Goal: Transaction & Acquisition: Purchase product/service

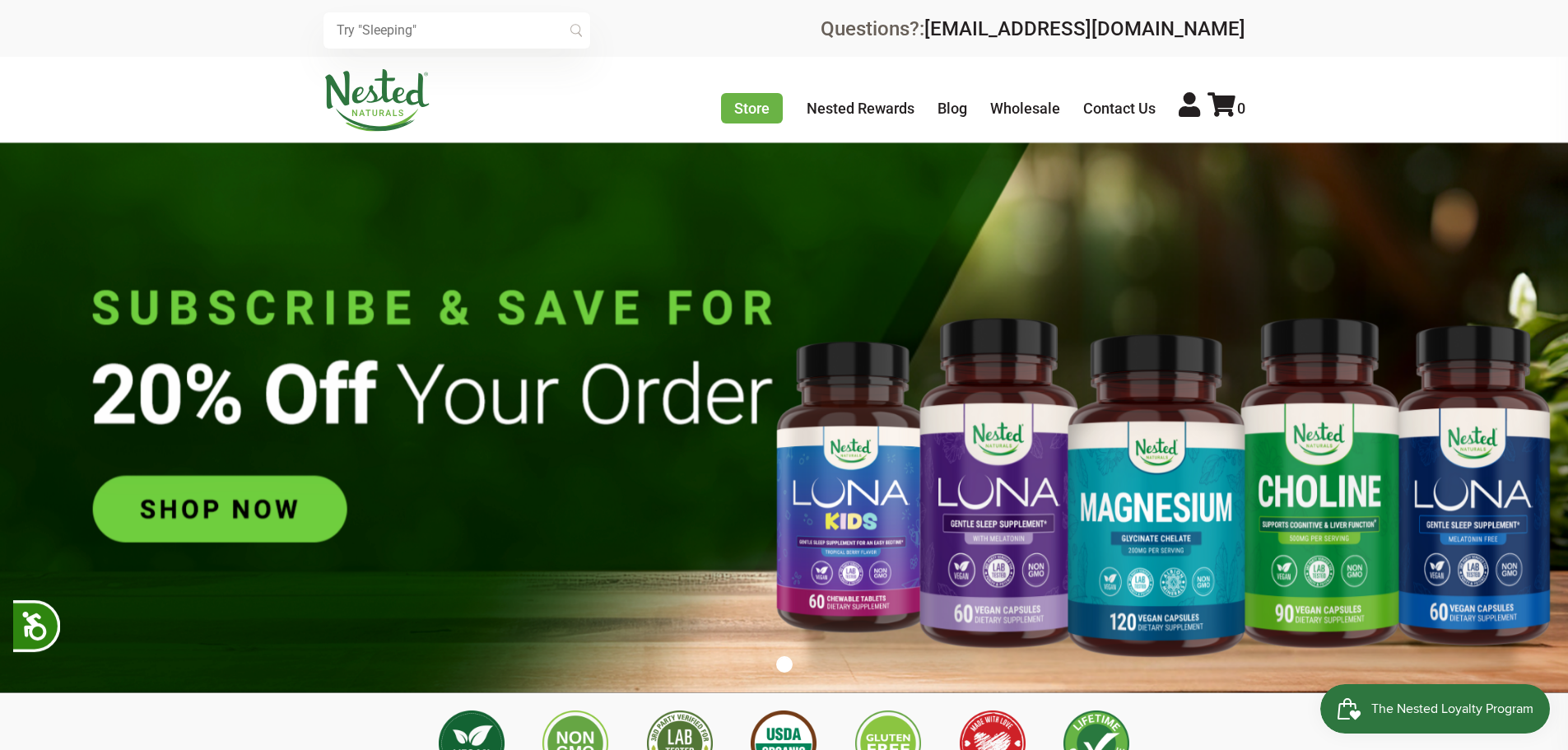
click at [168, 508] on img at bounding box center [784, 418] width 1568 height 550
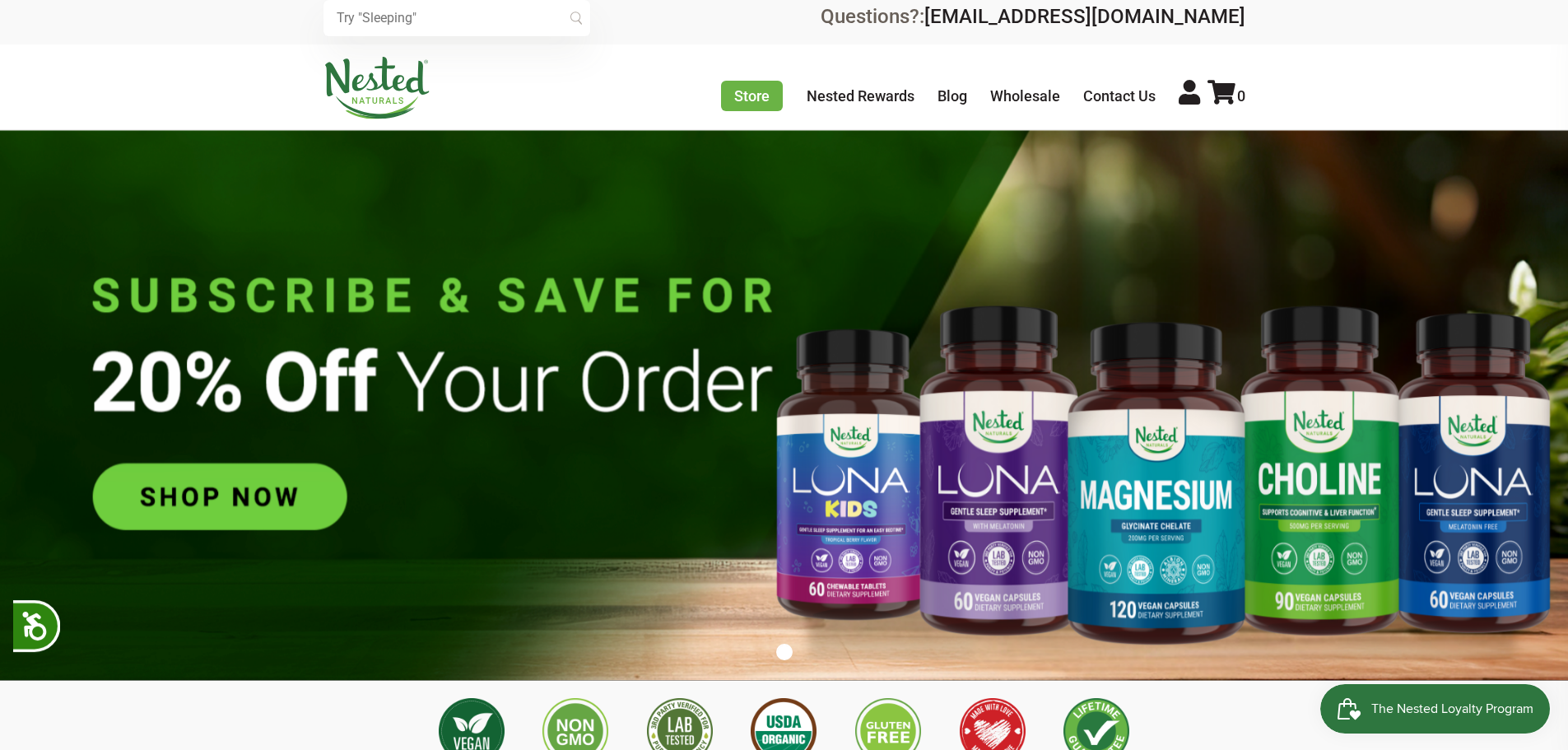
scroll to position [165, 0]
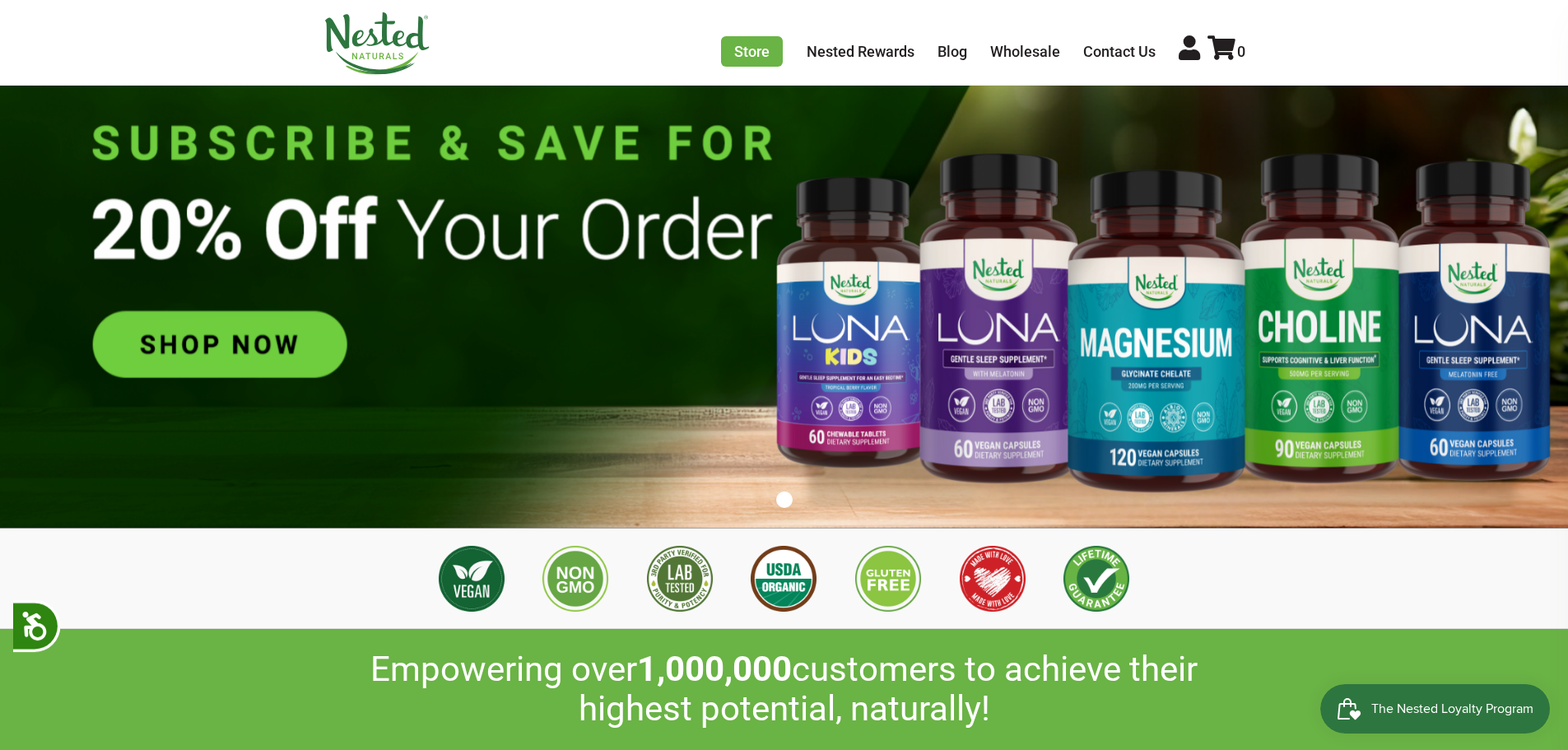
drag, startPoint x: 294, startPoint y: 339, endPoint x: 567, endPoint y: 375, distance: 275.4
click at [294, 340] on img at bounding box center [784, 253] width 1568 height 550
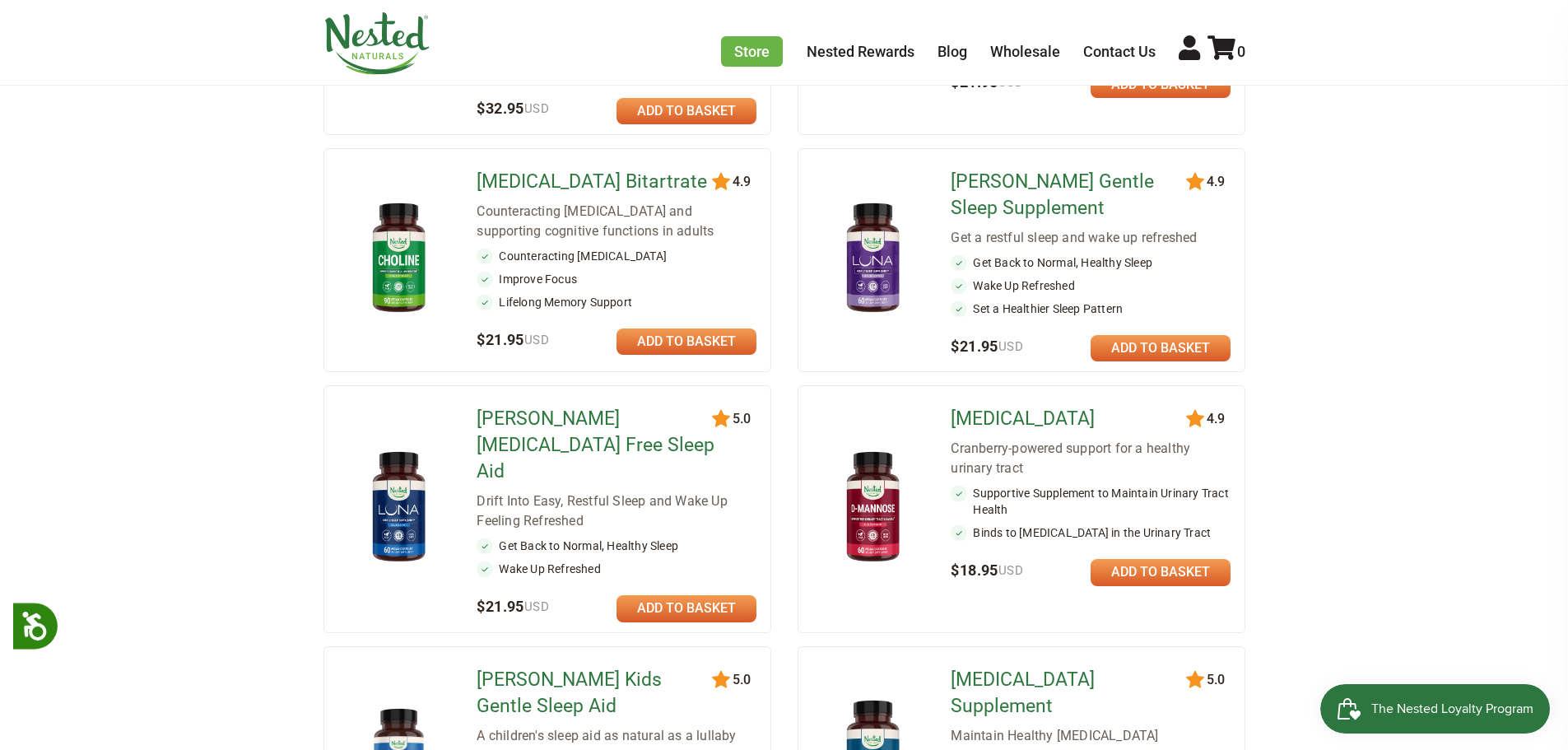
scroll to position [494, 0]
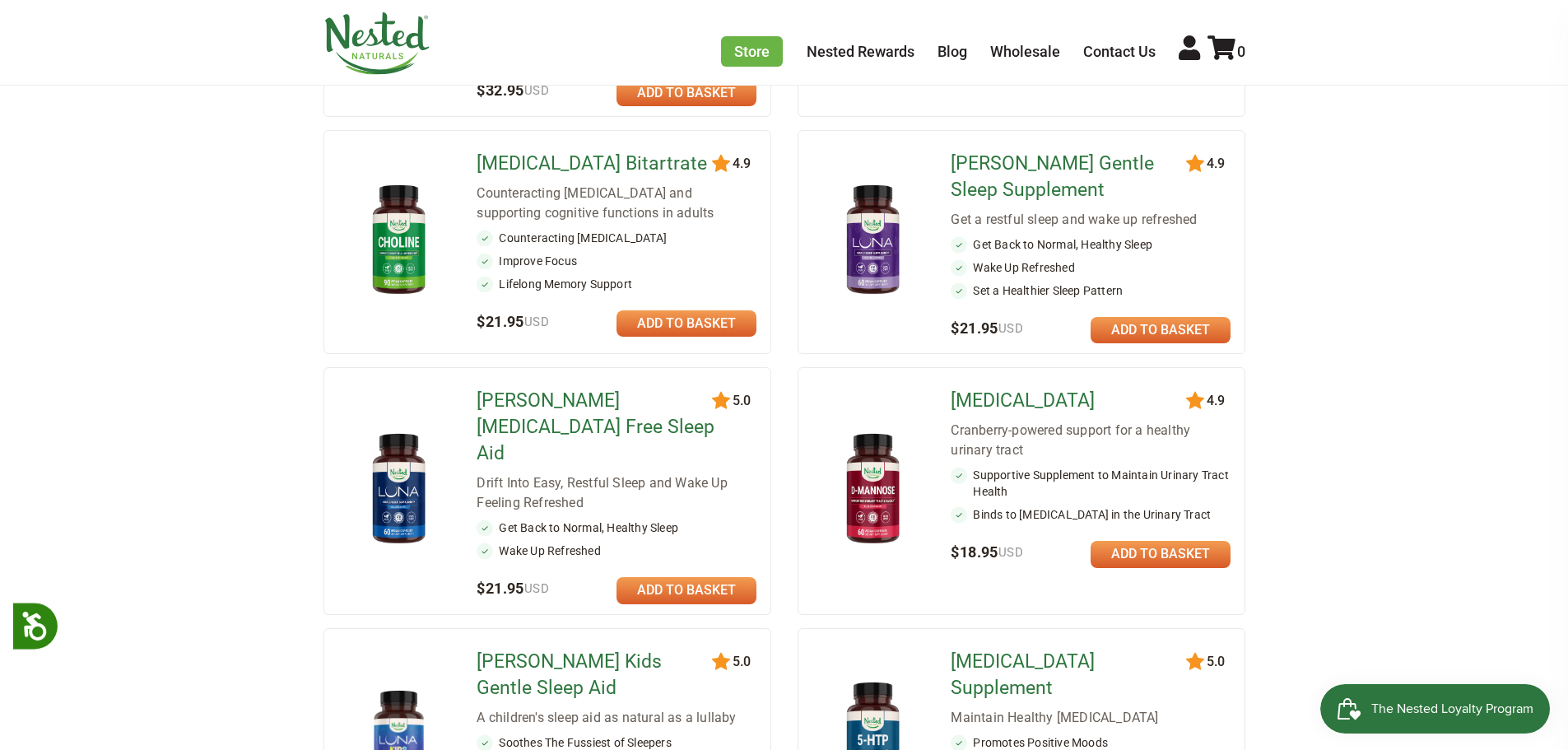
click at [720, 577] on link at bounding box center [686, 590] width 140 height 27
click at [638, 577] on link at bounding box center [686, 590] width 140 height 27
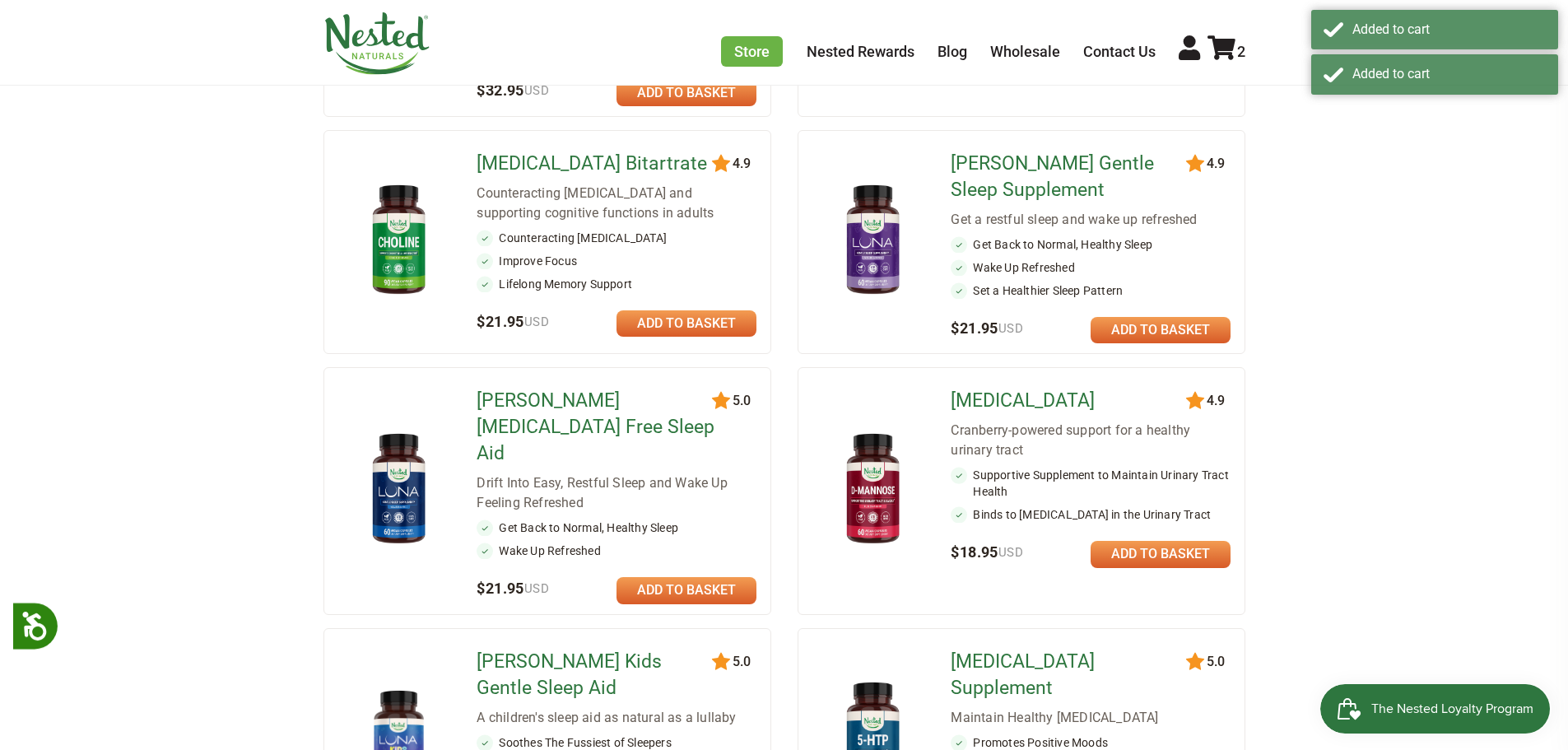
click at [1225, 52] on icon at bounding box center [1221, 48] width 28 height 25
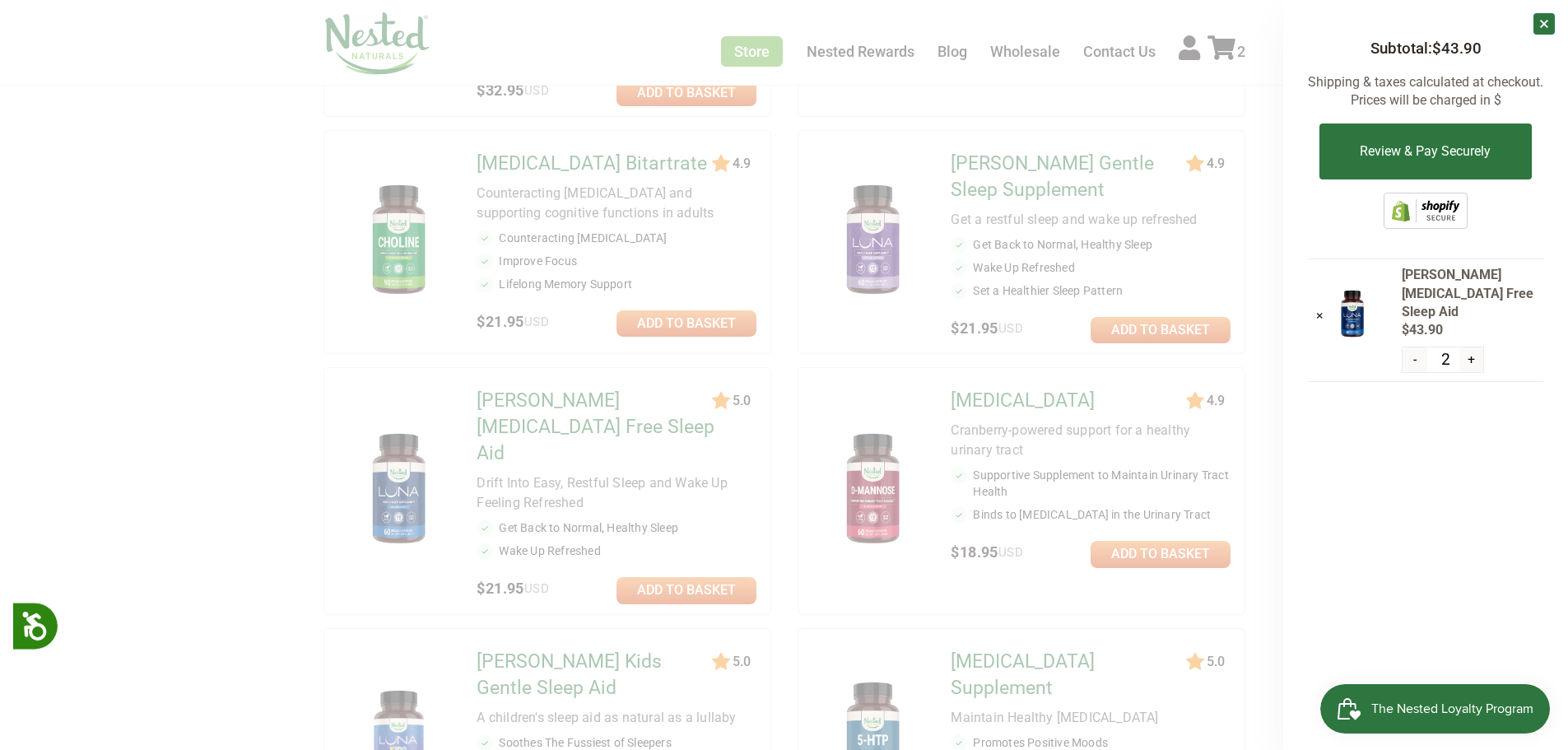
drag, startPoint x: 1416, startPoint y: 158, endPoint x: 1550, endPoint y: 362, distance: 244.1
click at [1417, 158] on button "Review & Pay Securely" at bounding box center [1424, 151] width 211 height 56
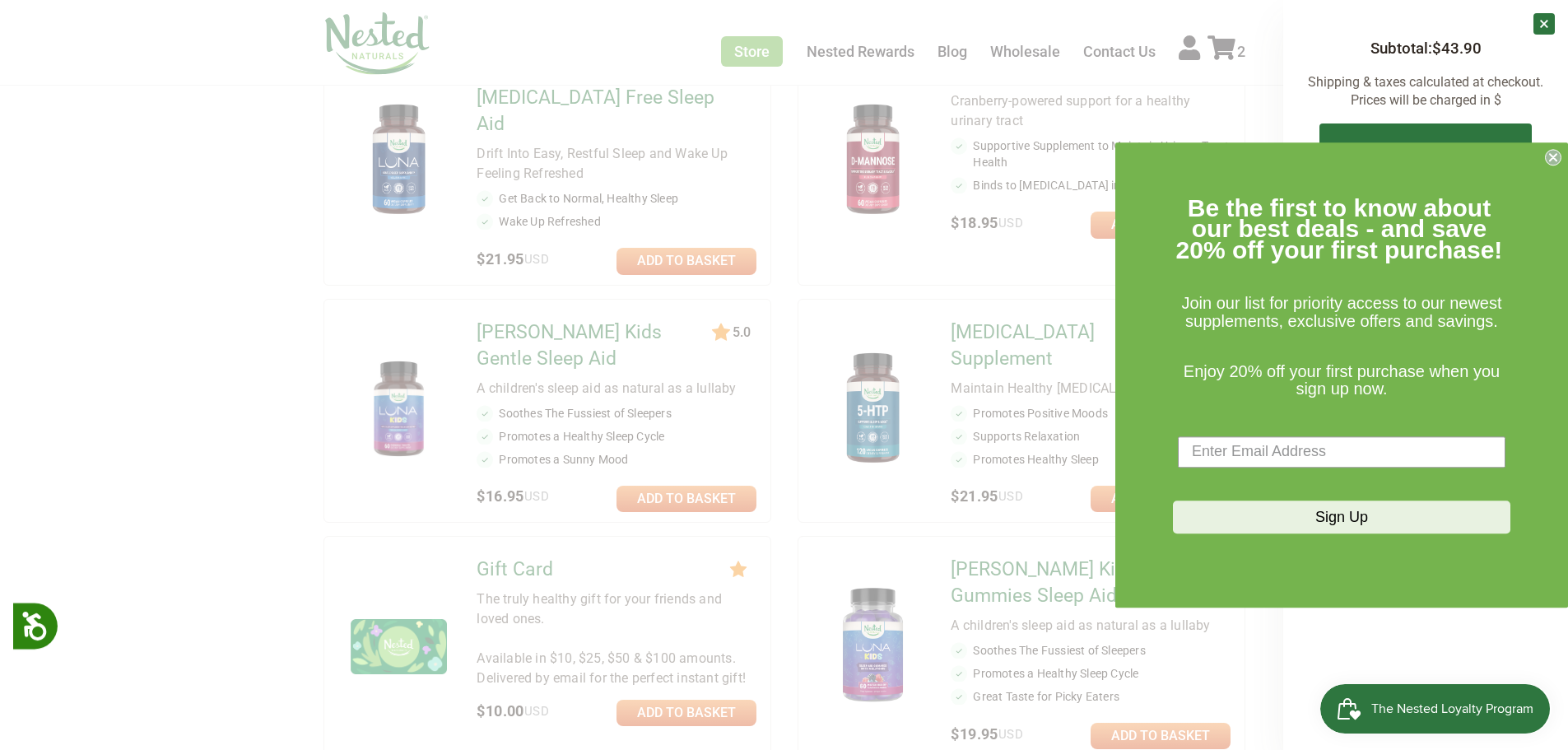
click at [1546, 161] on circle "Close dialog" at bounding box center [1552, 157] width 16 height 16
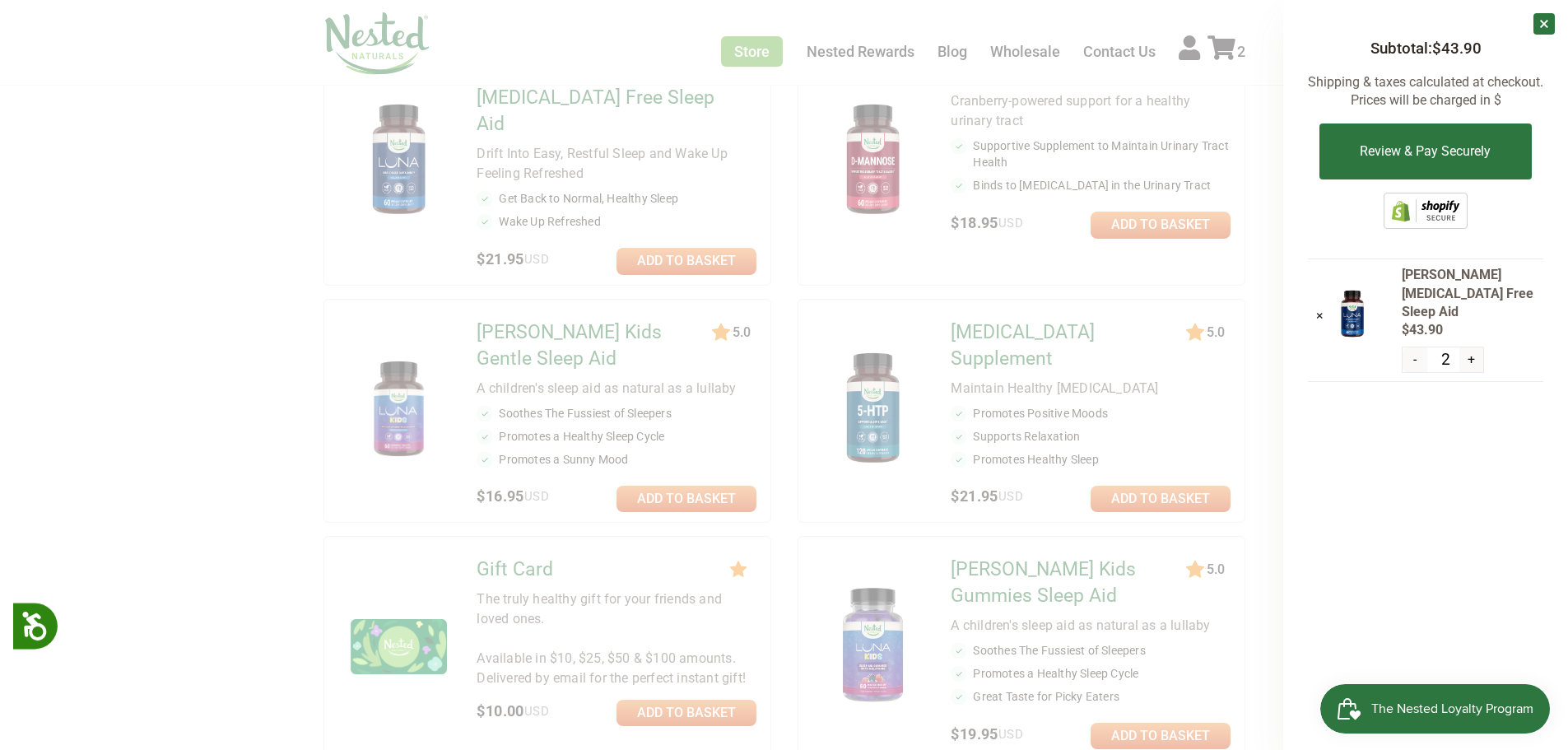
click at [198, 346] on div at bounding box center [784, 375] width 1568 height 750
click at [278, 324] on div at bounding box center [784, 375] width 1568 height 750
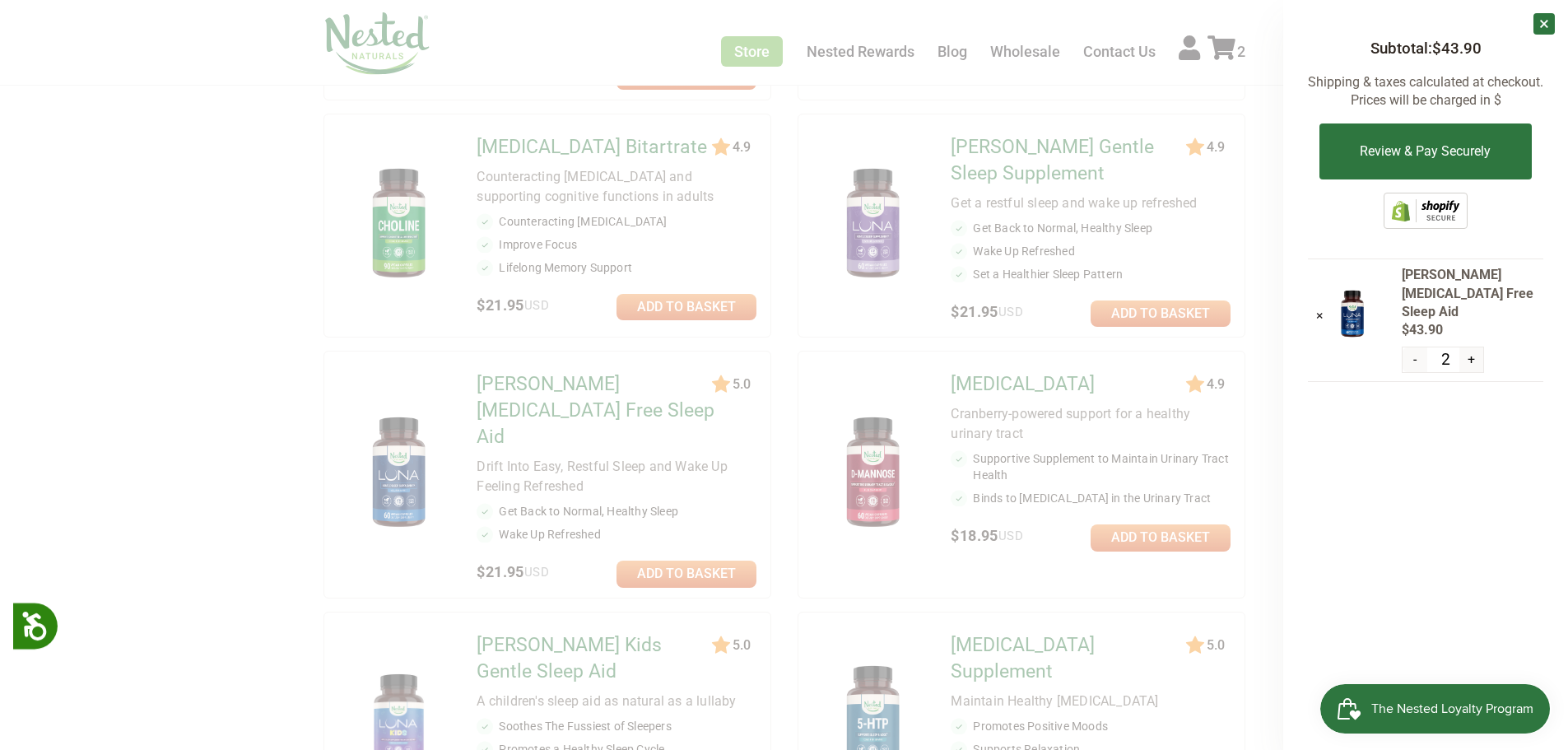
scroll to position [494, 0]
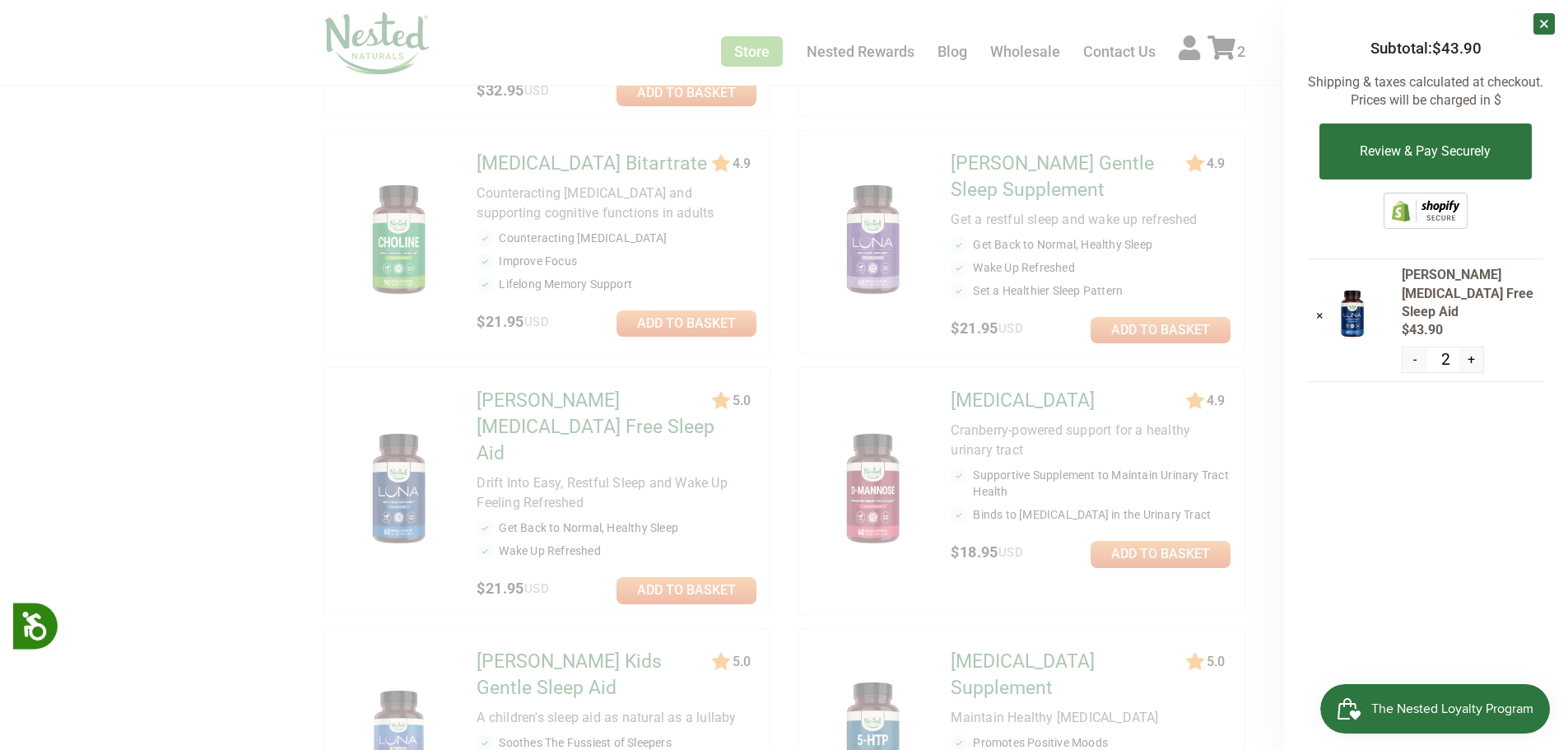
drag, startPoint x: 467, startPoint y: 505, endPoint x: 457, endPoint y: 490, distance: 18.0
click at [470, 500] on div at bounding box center [784, 375] width 1568 height 750
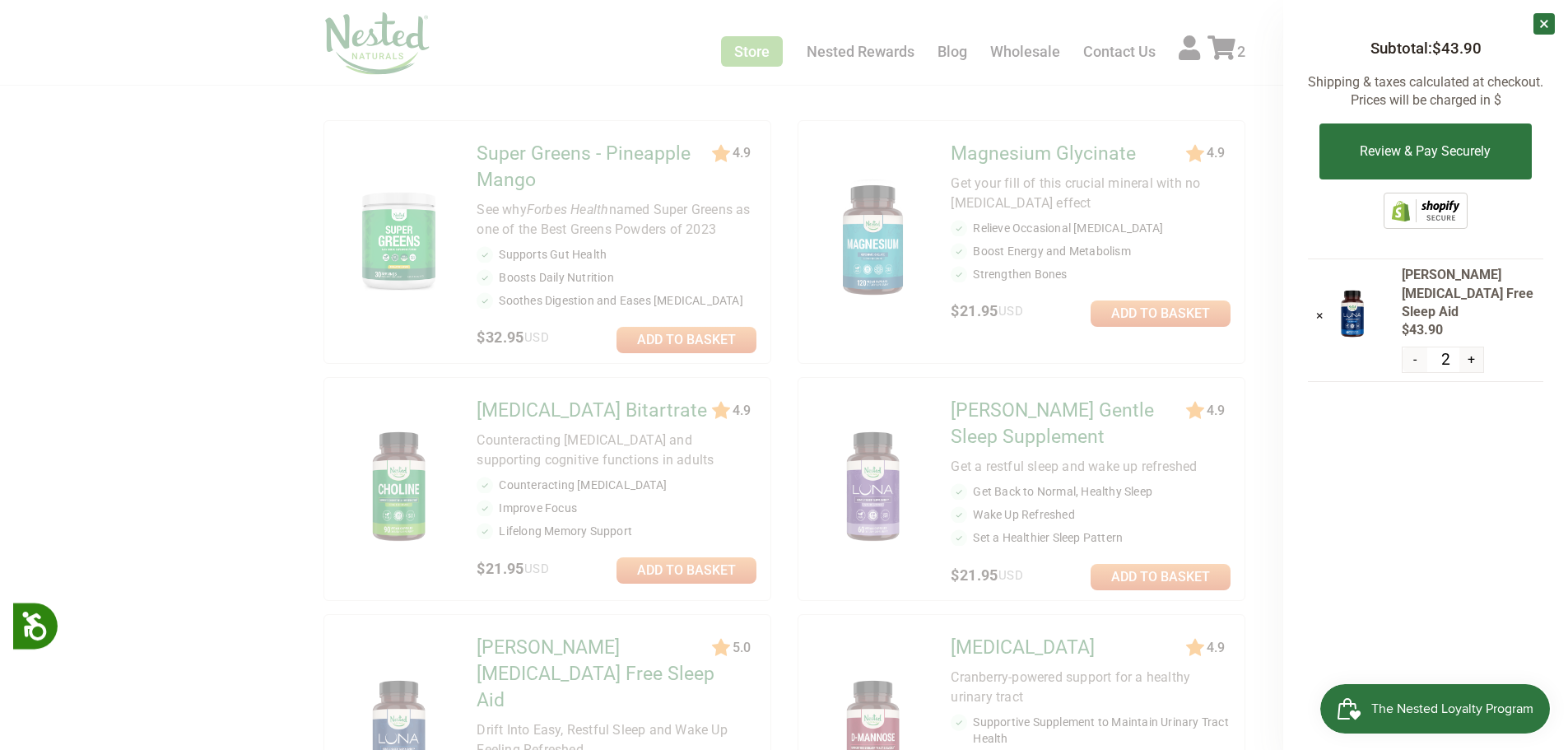
scroll to position [0, 0]
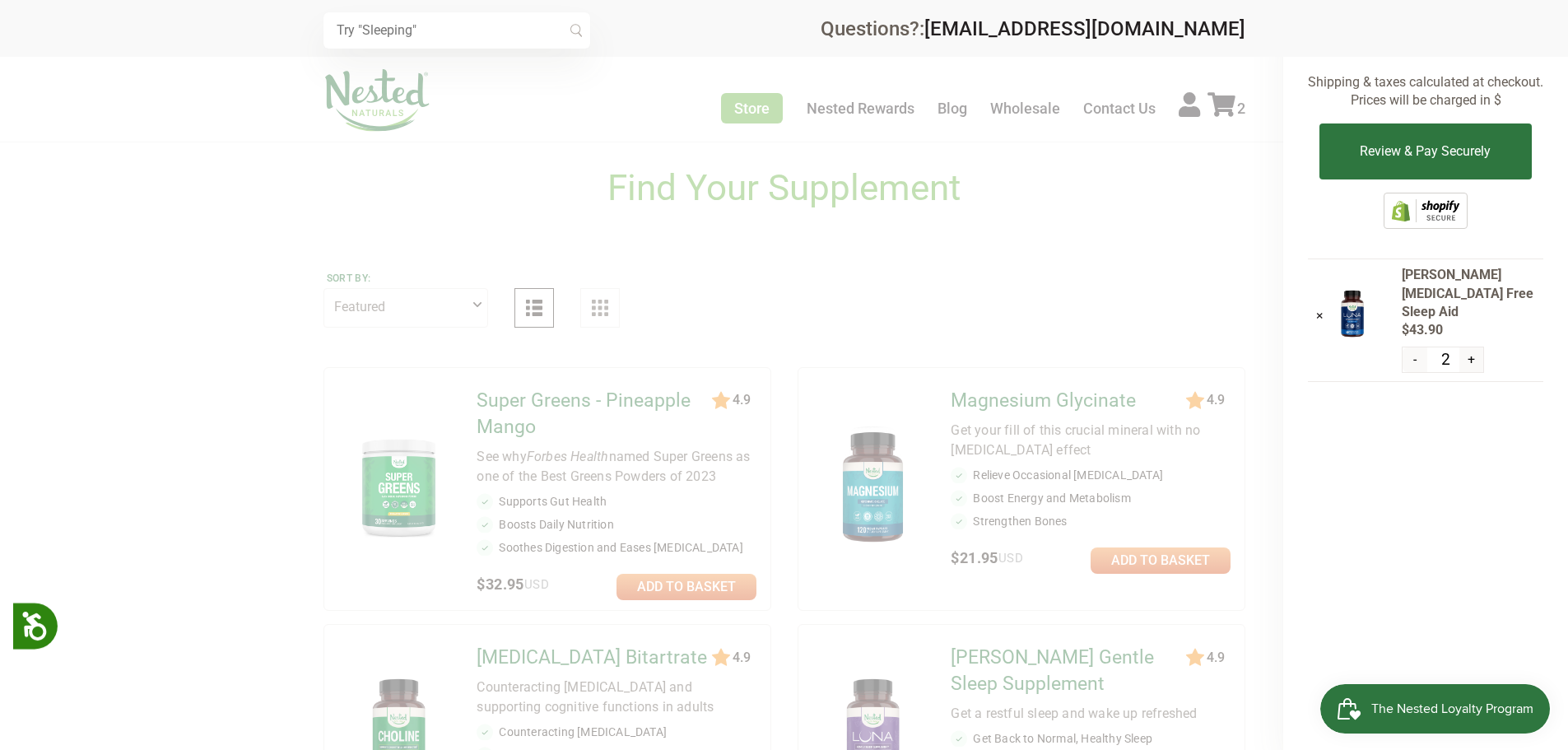
click at [211, 390] on div at bounding box center [784, 375] width 1568 height 750
click at [203, 390] on div at bounding box center [784, 375] width 1568 height 750
click at [867, 238] on div at bounding box center [784, 375] width 1568 height 750
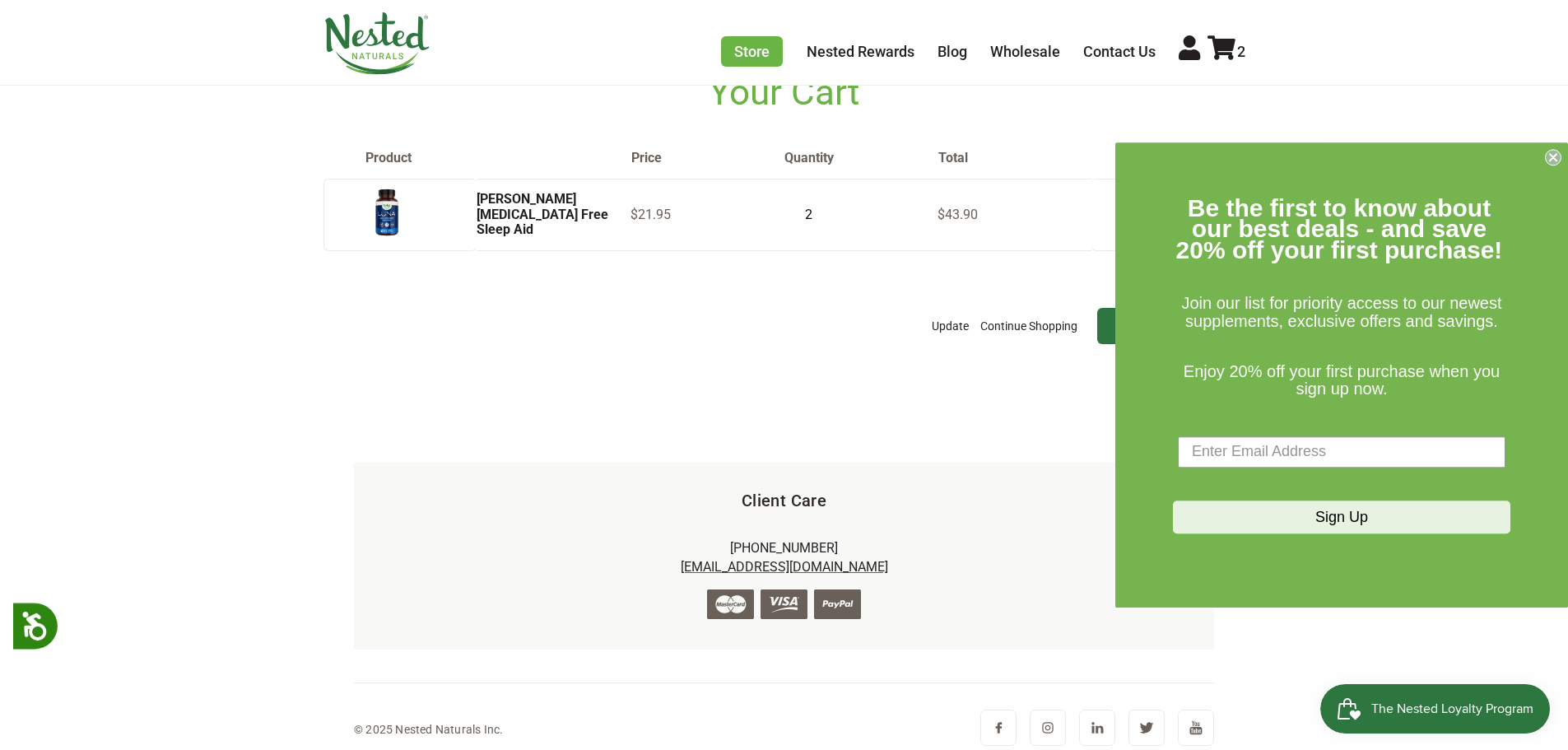
scroll to position [142, 0]
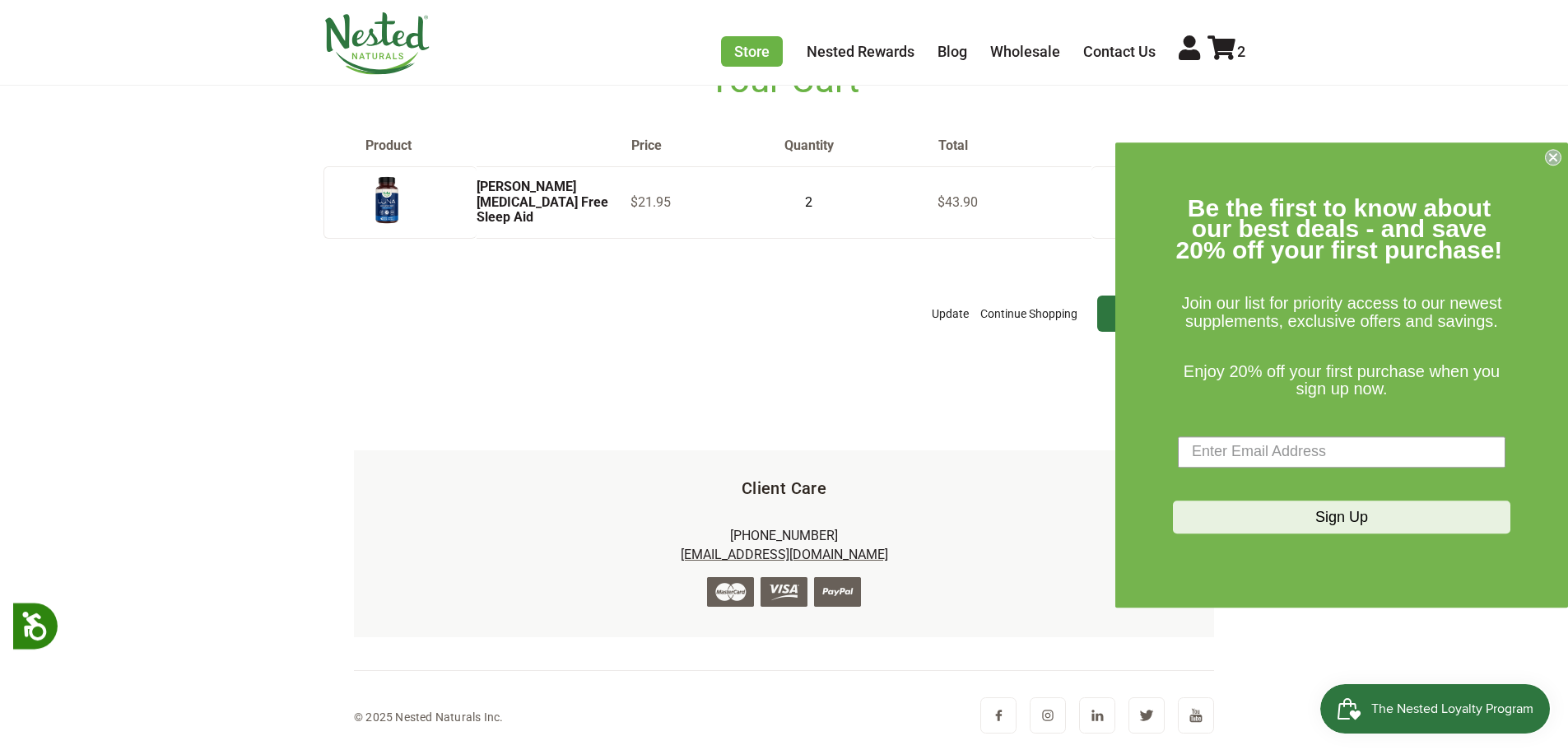
drag, startPoint x: 1549, startPoint y: 153, endPoint x: 1495, endPoint y: 187, distance: 63.8
click at [1549, 156] on circle "Close dialog" at bounding box center [1552, 157] width 16 height 16
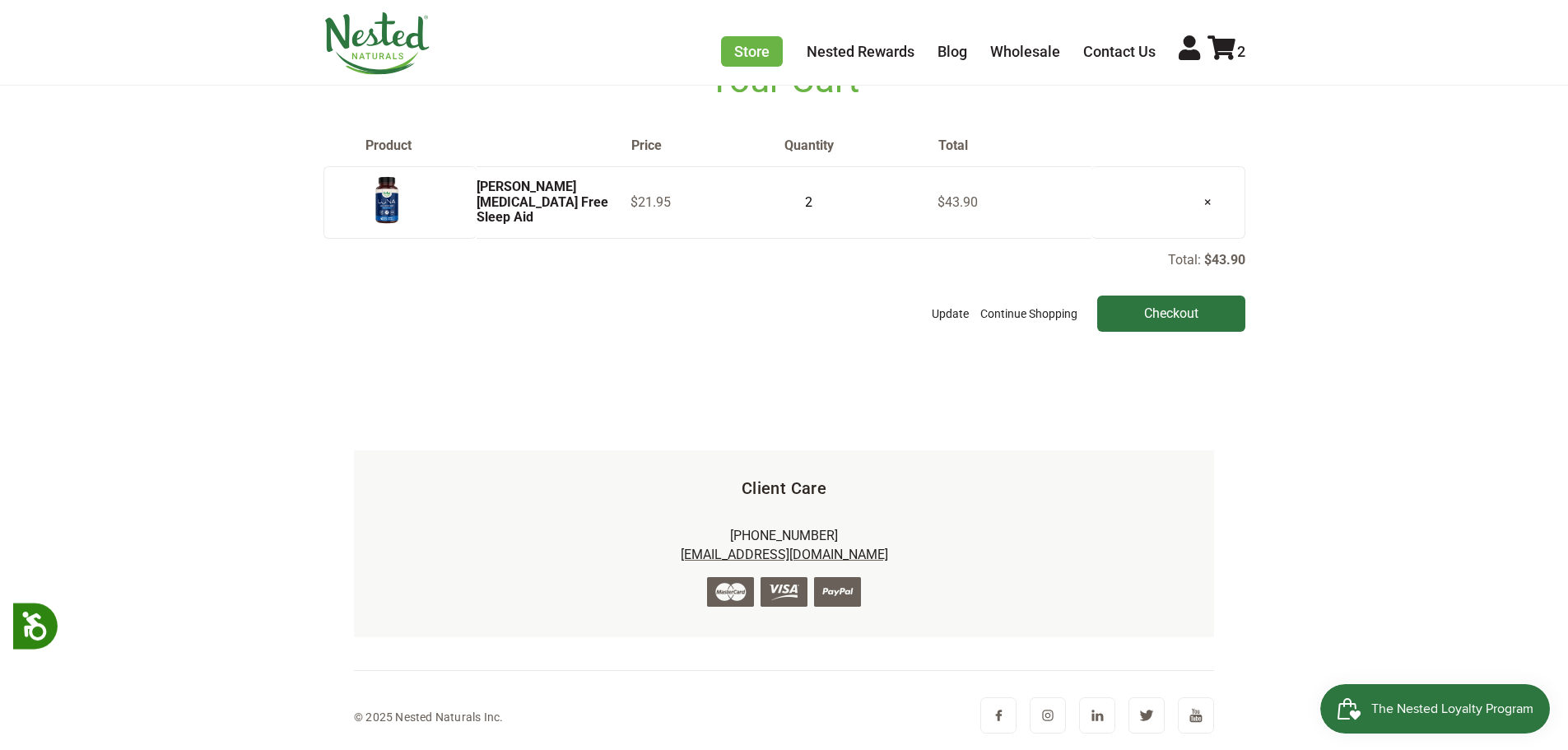
drag, startPoint x: 1181, startPoint y: 314, endPoint x: 1310, endPoint y: 378, distance: 144.0
click at [1186, 314] on input "Checkout" at bounding box center [1171, 314] width 148 height 37
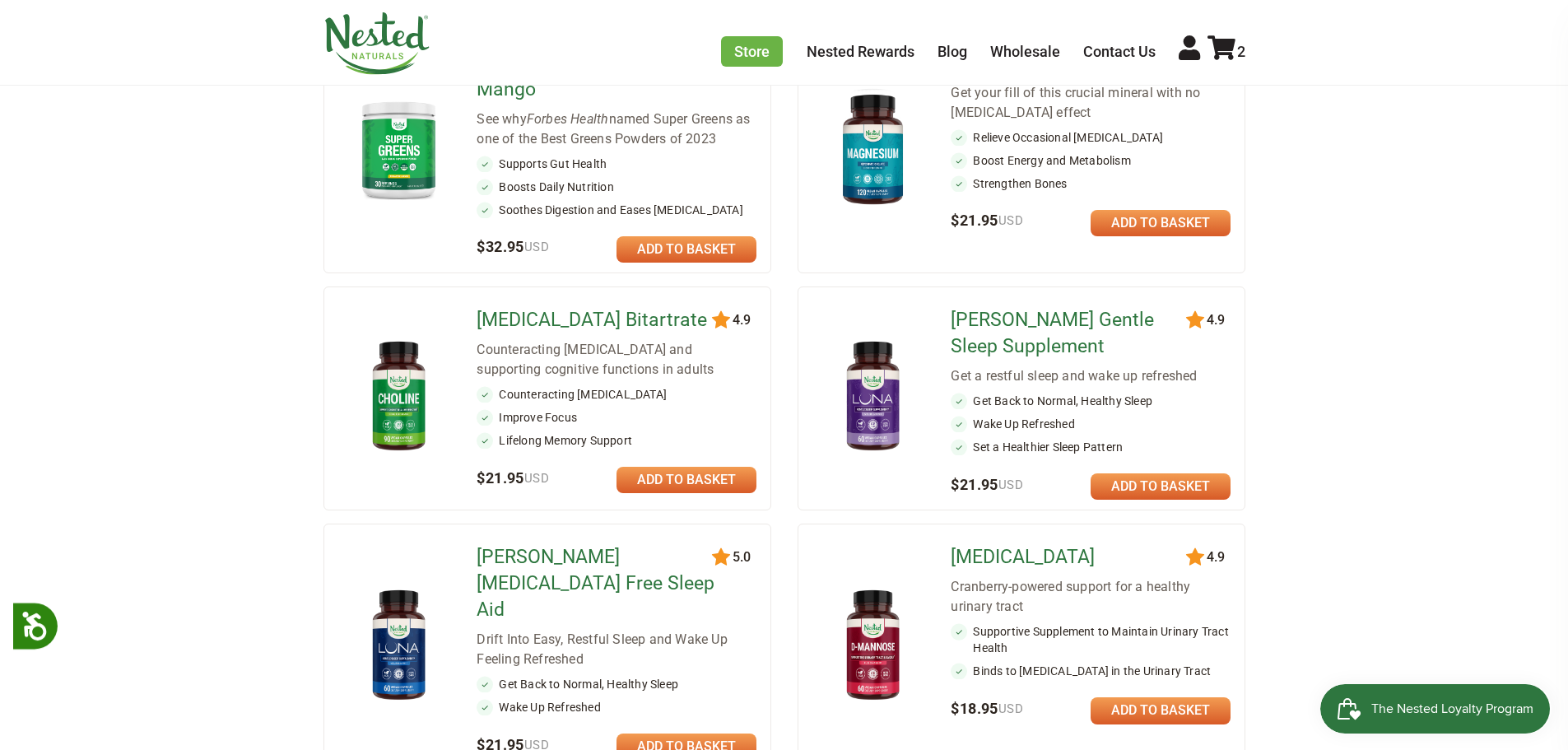
scroll to position [411, 0]
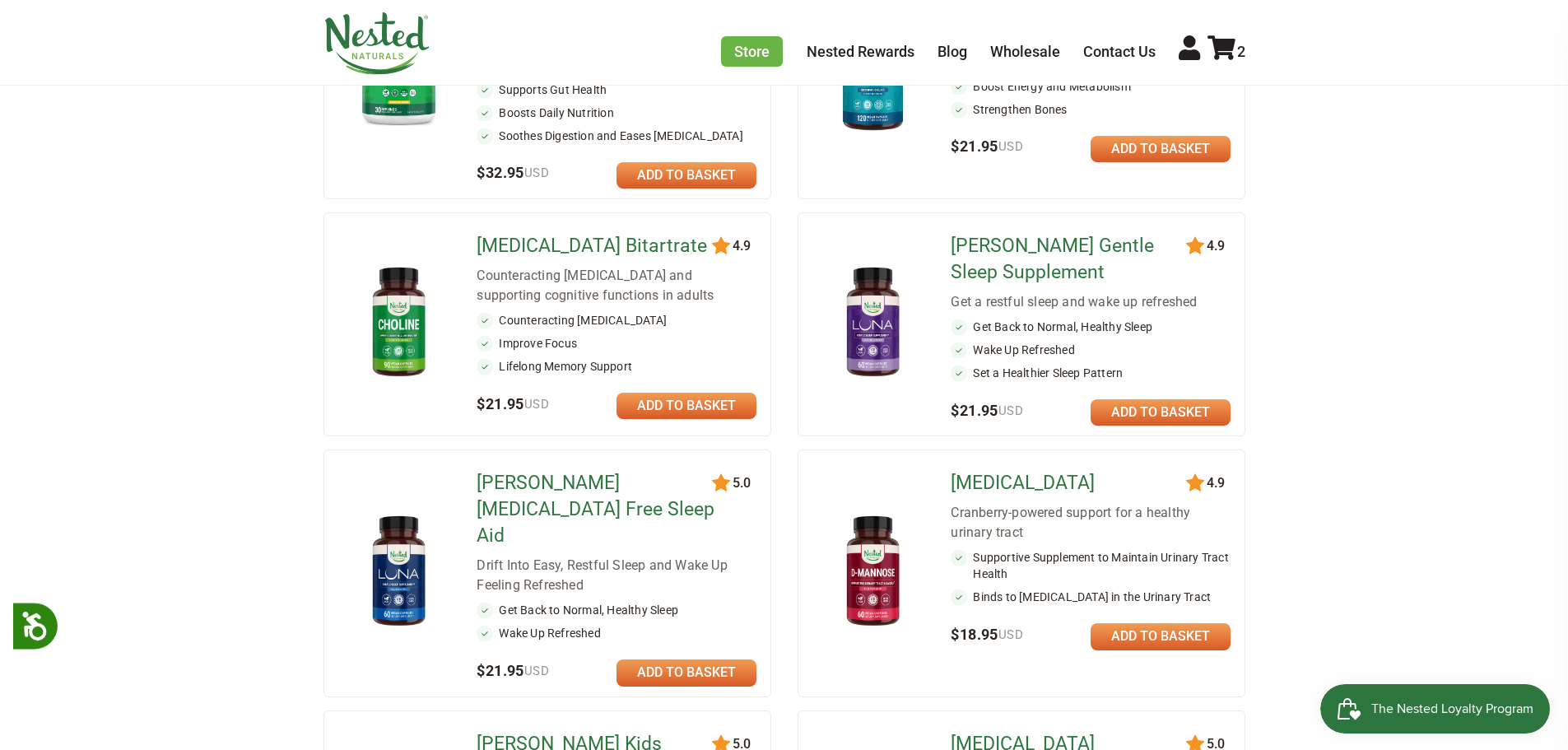
click at [704, 659] on link at bounding box center [686, 672] width 140 height 27
click at [1225, 33] on div "Store Healthy Aging Super Greens D-Mannose Choline Restful Sleep LUNA Sleep Sup…" at bounding box center [982, 44] width 524 height 44
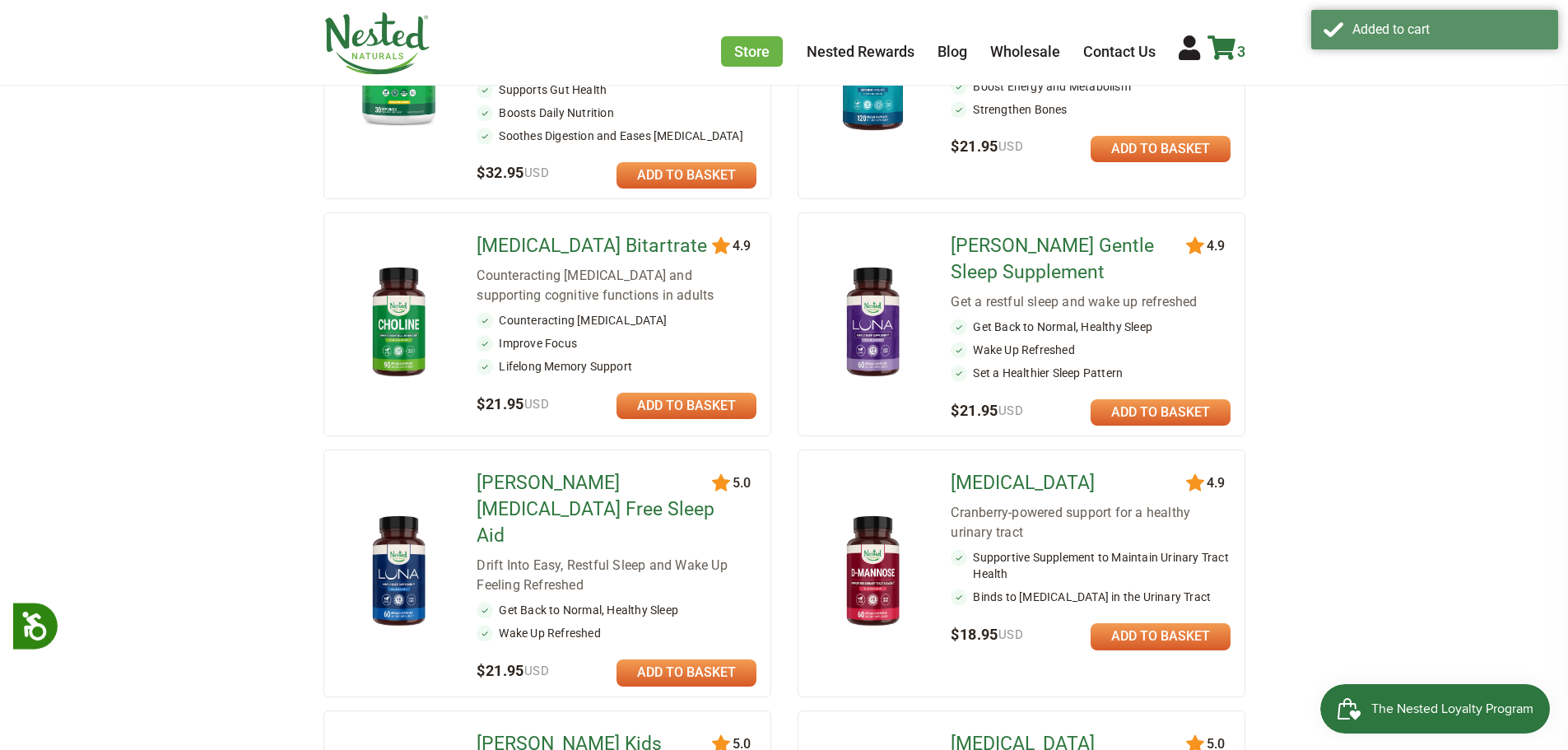
click at [1229, 47] on icon at bounding box center [1221, 48] width 28 height 25
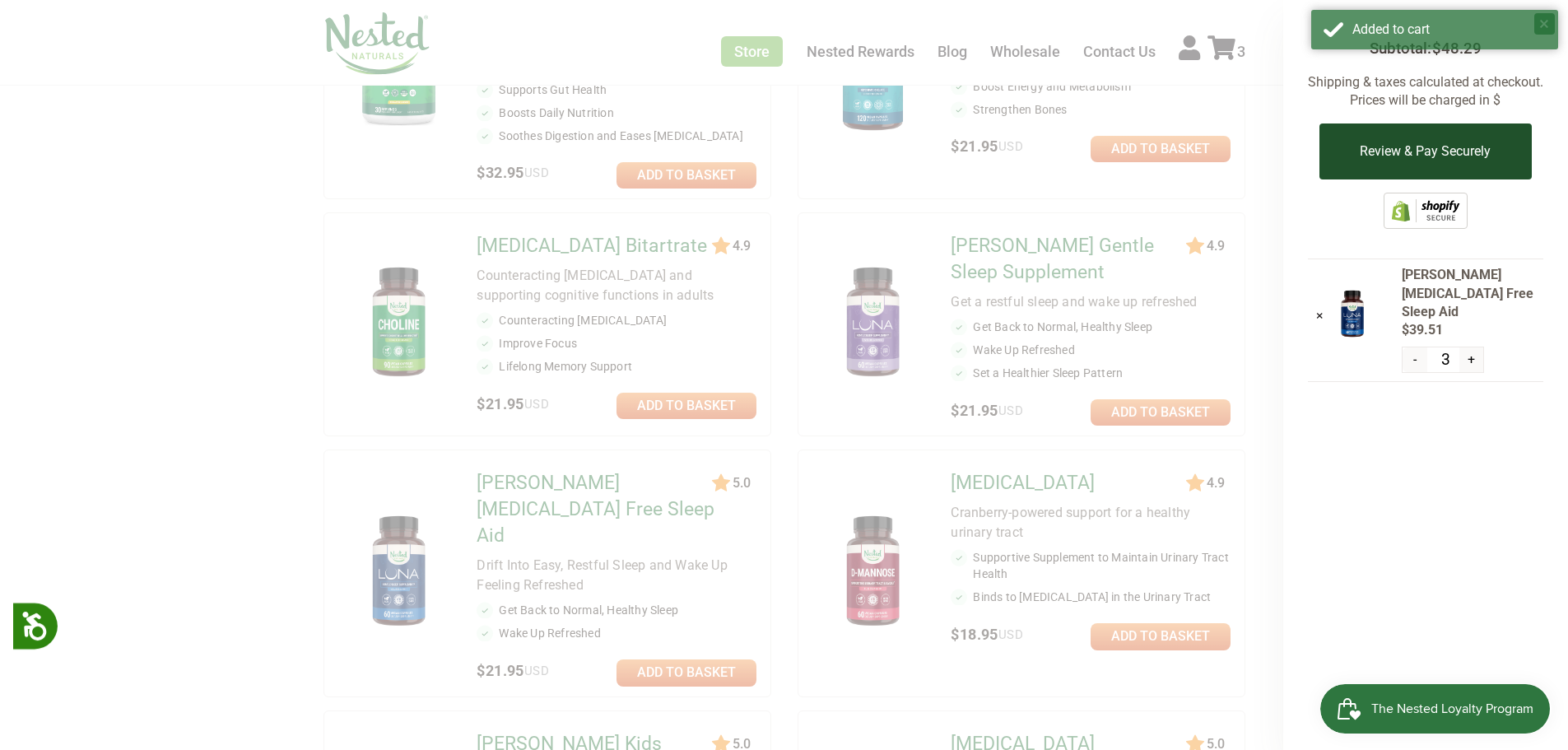
click at [1434, 151] on button "Review & Pay Securely" at bounding box center [1424, 151] width 211 height 56
